Goal: Task Accomplishment & Management: Manage account settings

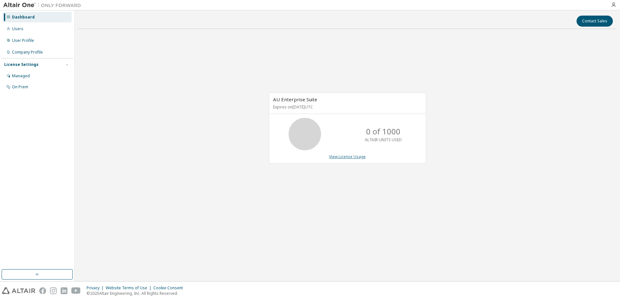
click at [351, 157] on link "View License Usage" at bounding box center [347, 157] width 37 height 6
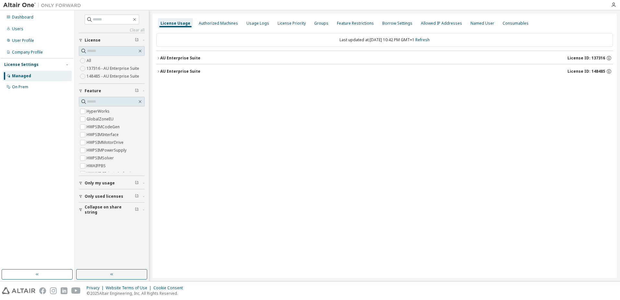
click at [157, 57] on icon "button" at bounding box center [158, 58] width 4 height 4
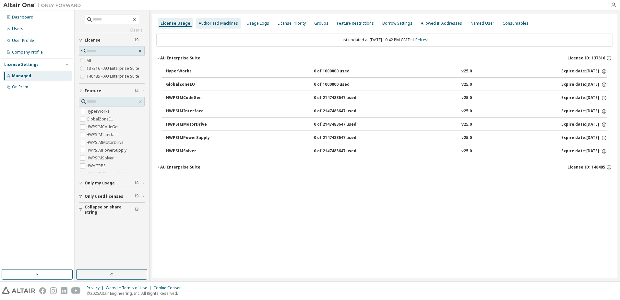
click at [213, 23] on div "Authorized Machines" at bounding box center [218, 23] width 39 height 5
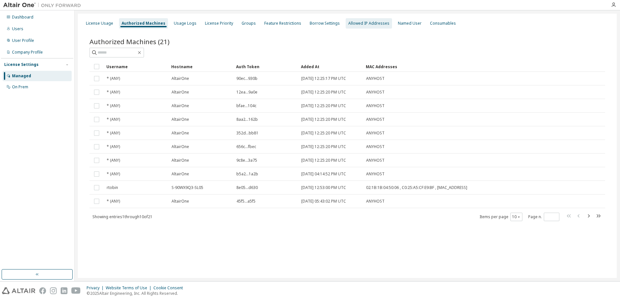
click at [363, 21] on div "Allowed IP Addresses" at bounding box center [368, 23] width 41 height 5
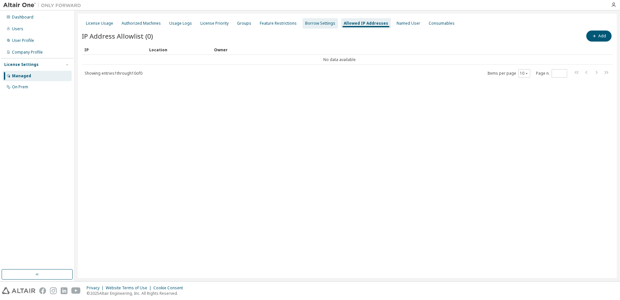
click at [320, 25] on div "Borrow Settings" at bounding box center [320, 23] width 30 height 5
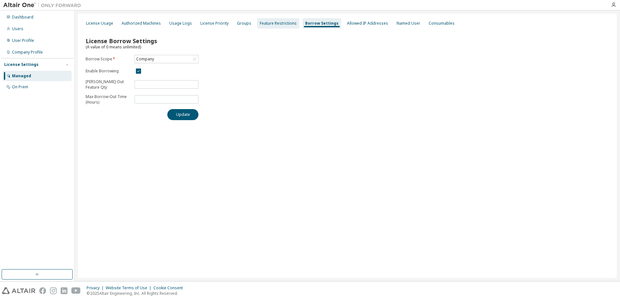
click at [277, 24] on div "Feature Restrictions" at bounding box center [278, 23] width 37 height 5
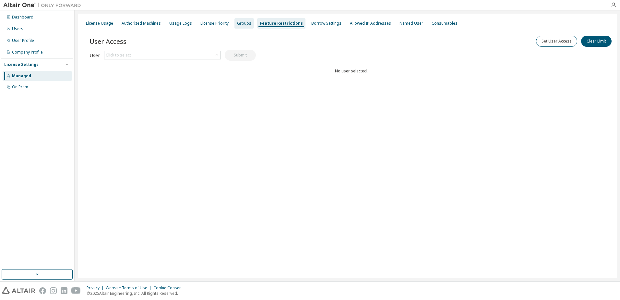
click at [237, 21] on div "Groups" at bounding box center [244, 23] width 14 height 5
